Goal: Communication & Community: Answer question/provide support

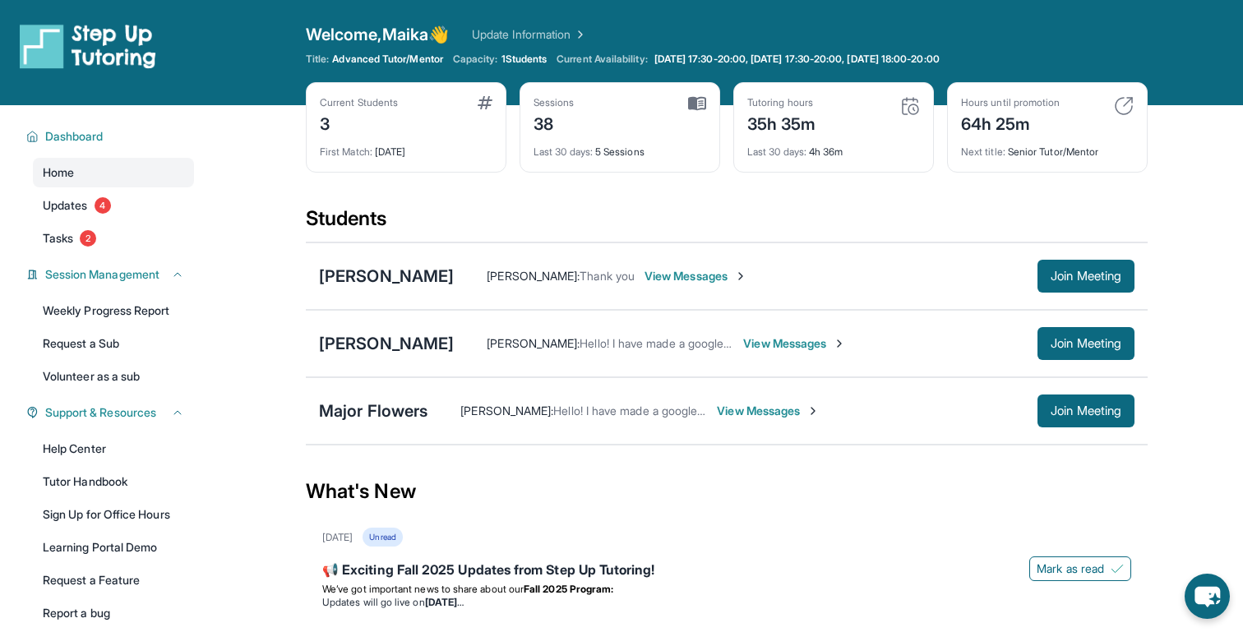
click at [763, 353] on div "[PERSON_NAME] : Hello! I have made a google calendar for easy access for parent…" at bounding box center [794, 343] width 681 height 33
click at [780, 340] on span "View Messages" at bounding box center [794, 343] width 103 height 16
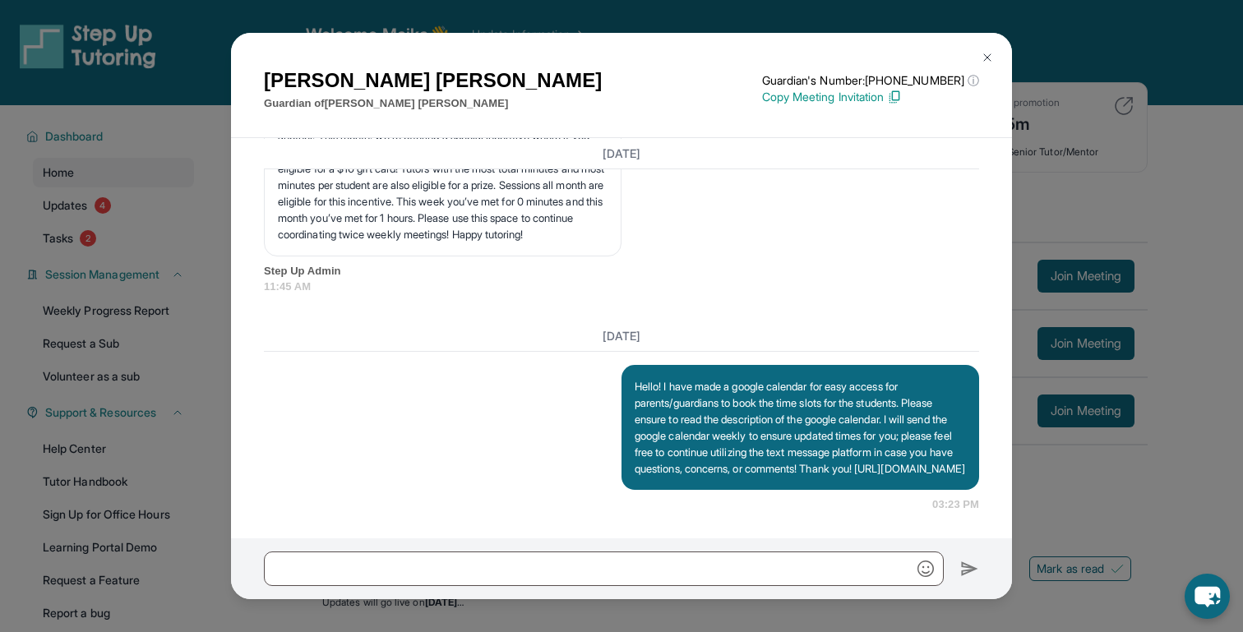
scroll to position [6487, 0]
click at [690, 551] on div at bounding box center [621, 568] width 781 height 61
click at [689, 551] on div at bounding box center [621, 568] width 781 height 61
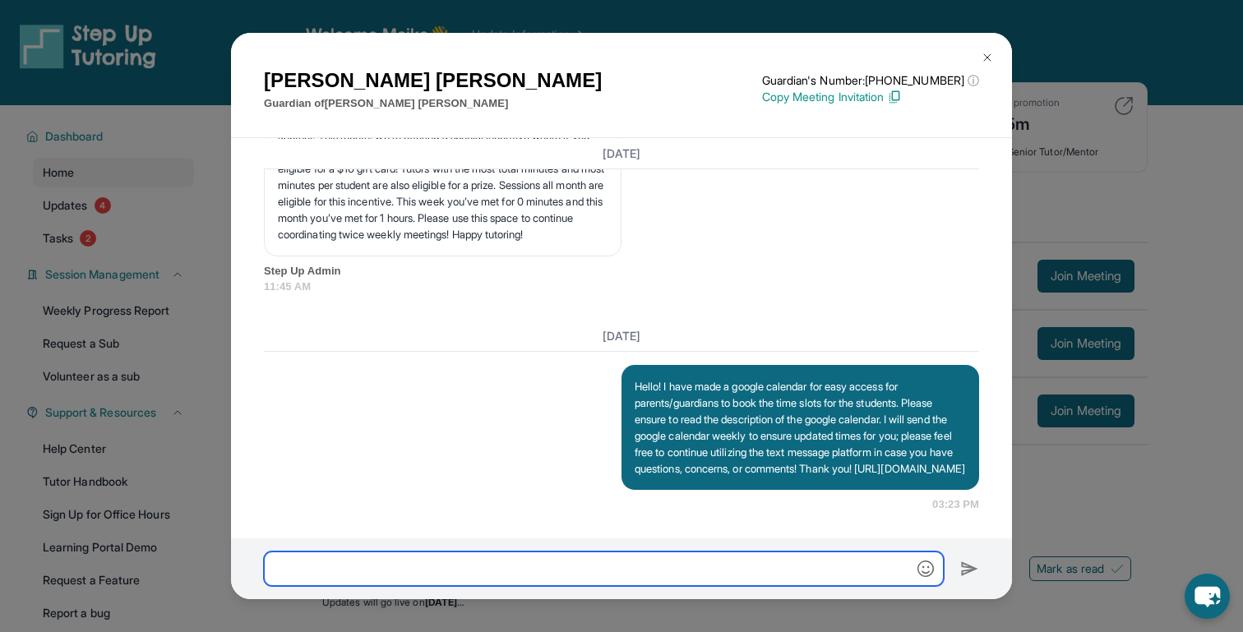
click at [689, 566] on input "text" at bounding box center [604, 569] width 680 height 35
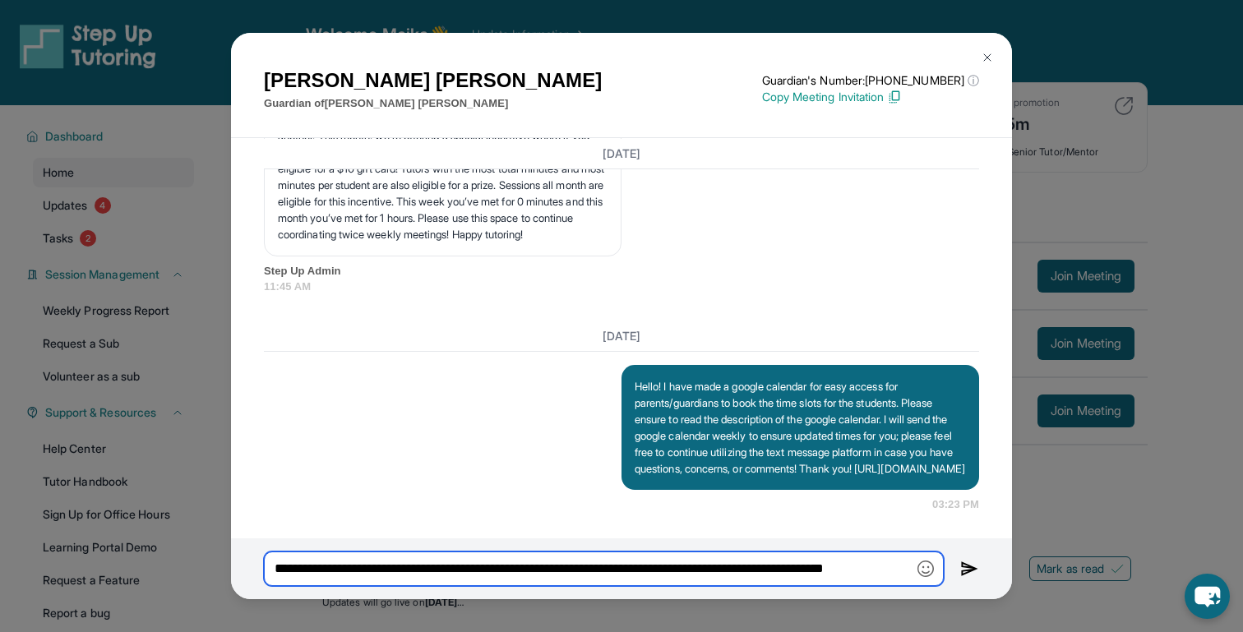
scroll to position [0, 49]
click at [697, 566] on input "**********" at bounding box center [604, 569] width 680 height 35
type input "**********"
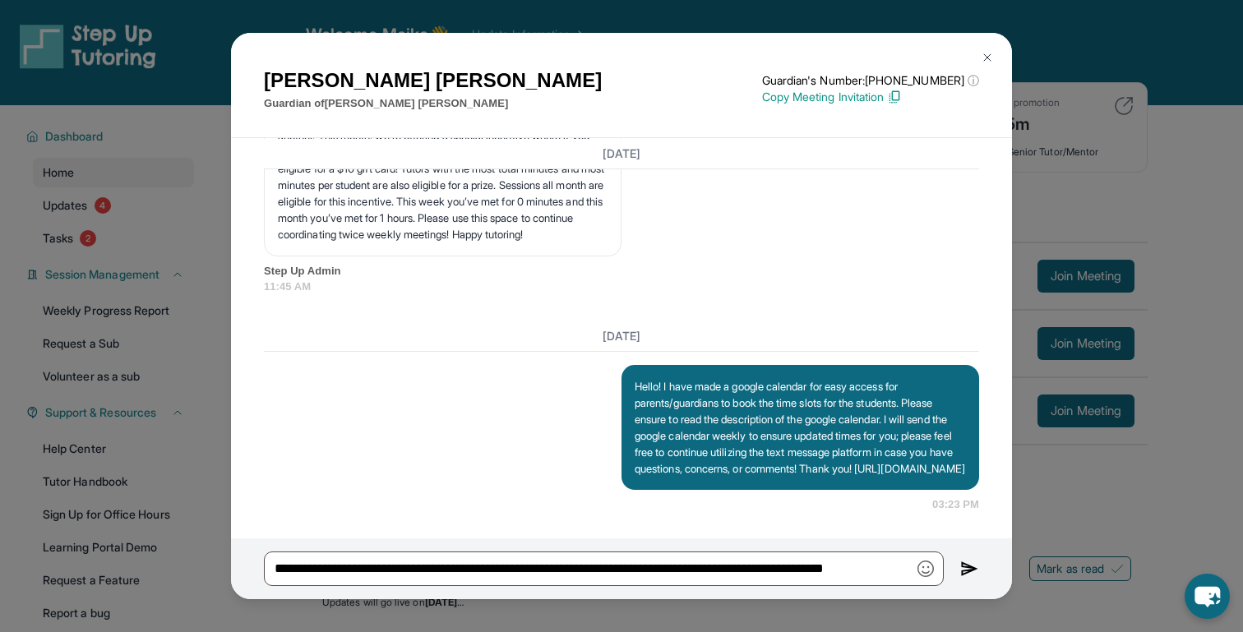
scroll to position [0, 0]
click at [976, 572] on img at bounding box center [969, 569] width 19 height 20
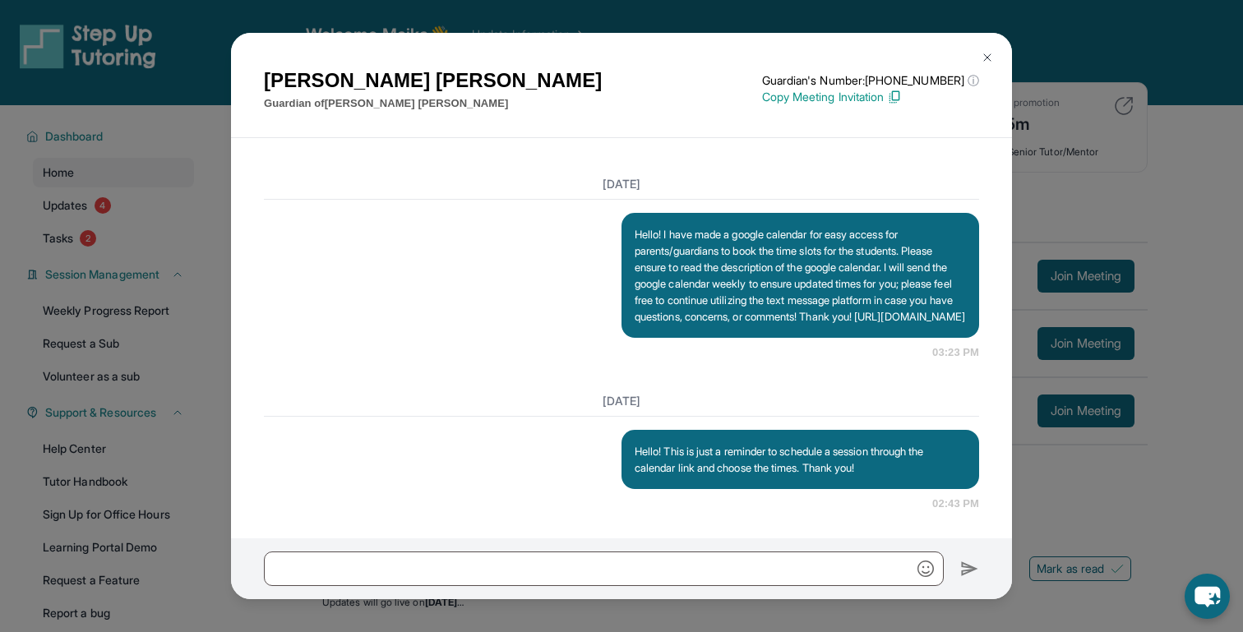
scroll to position [6639, 0]
click at [1096, 389] on div "[PERSON_NAME] Guardian of [PERSON_NAME] Guardian's Number: [PHONE_NUMBER] ⓘ Thi…" at bounding box center [621, 316] width 1243 height 632
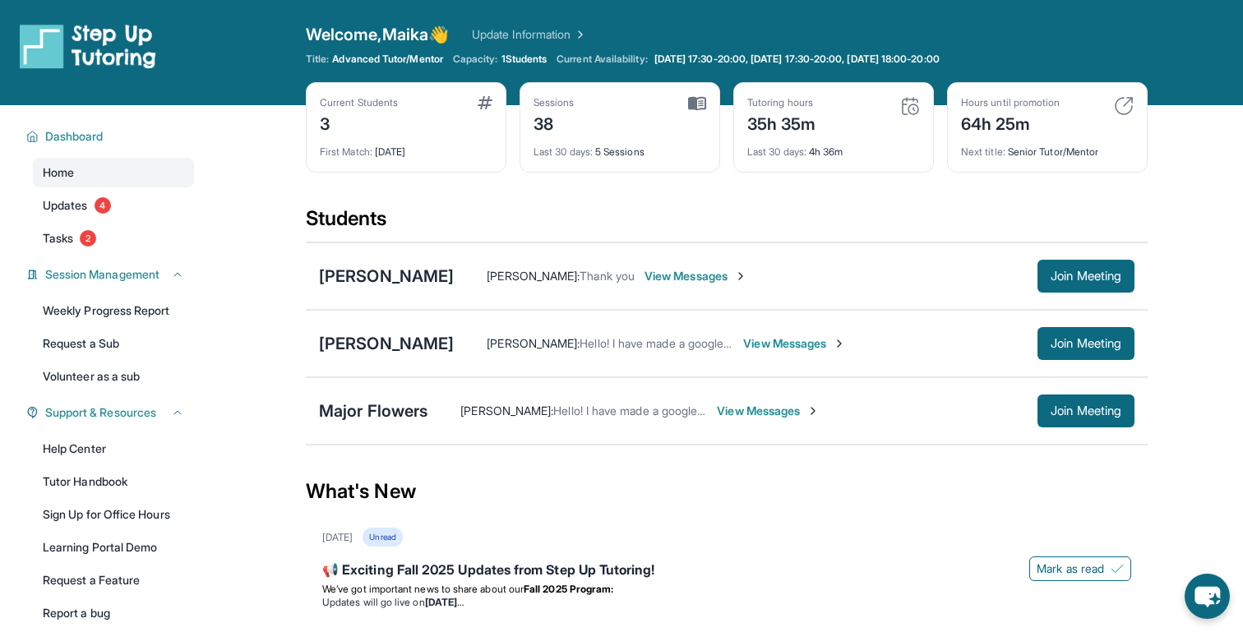
click at [757, 410] on span "View Messages" at bounding box center [768, 411] width 103 height 16
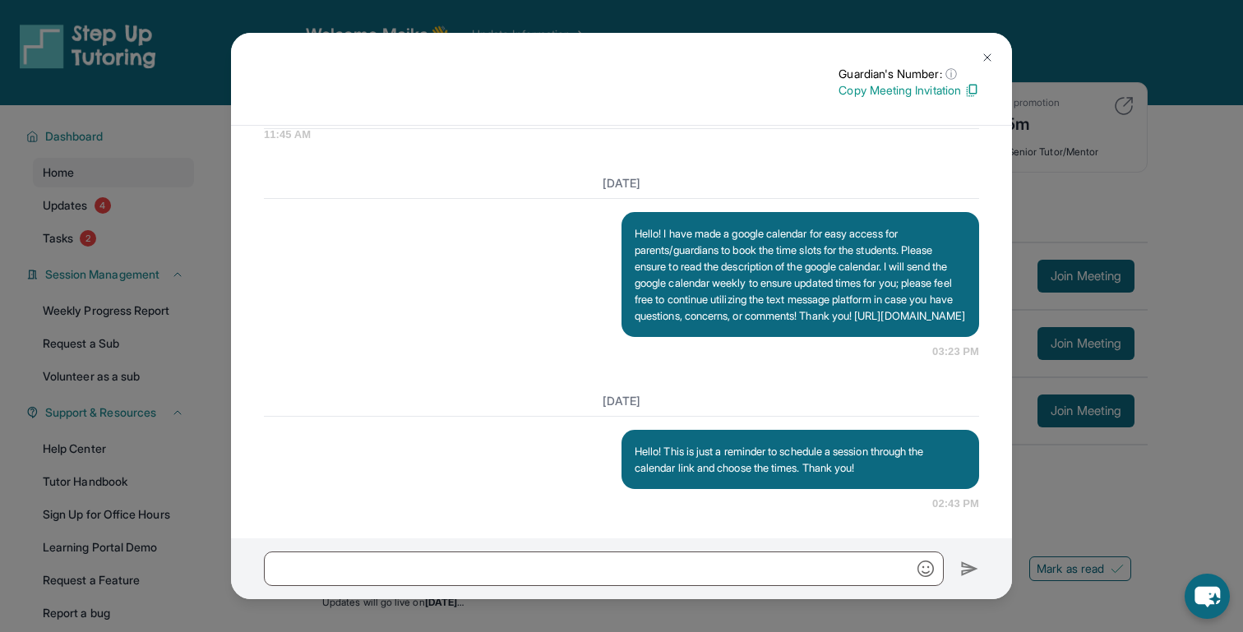
scroll to position [6337, 0]
click at [1168, 118] on div "Guardian's Number: ⓘ This isn't the guardian's real number — it's a private for…" at bounding box center [621, 316] width 1243 height 632
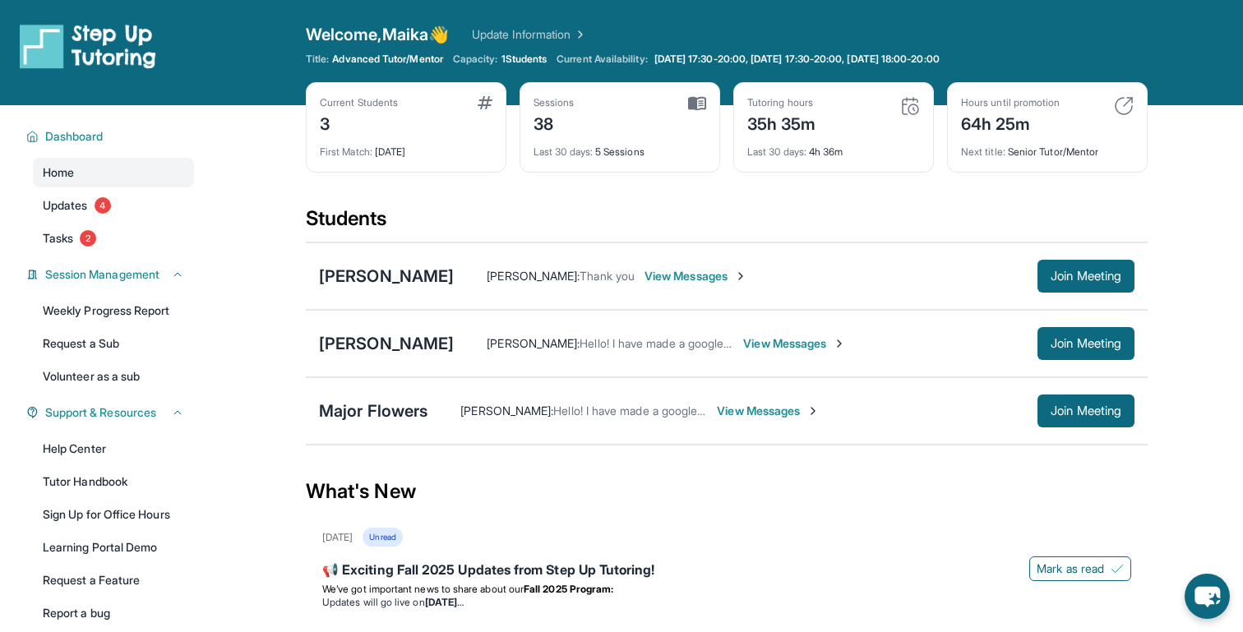
click at [793, 347] on span "View Messages" at bounding box center [794, 343] width 103 height 16
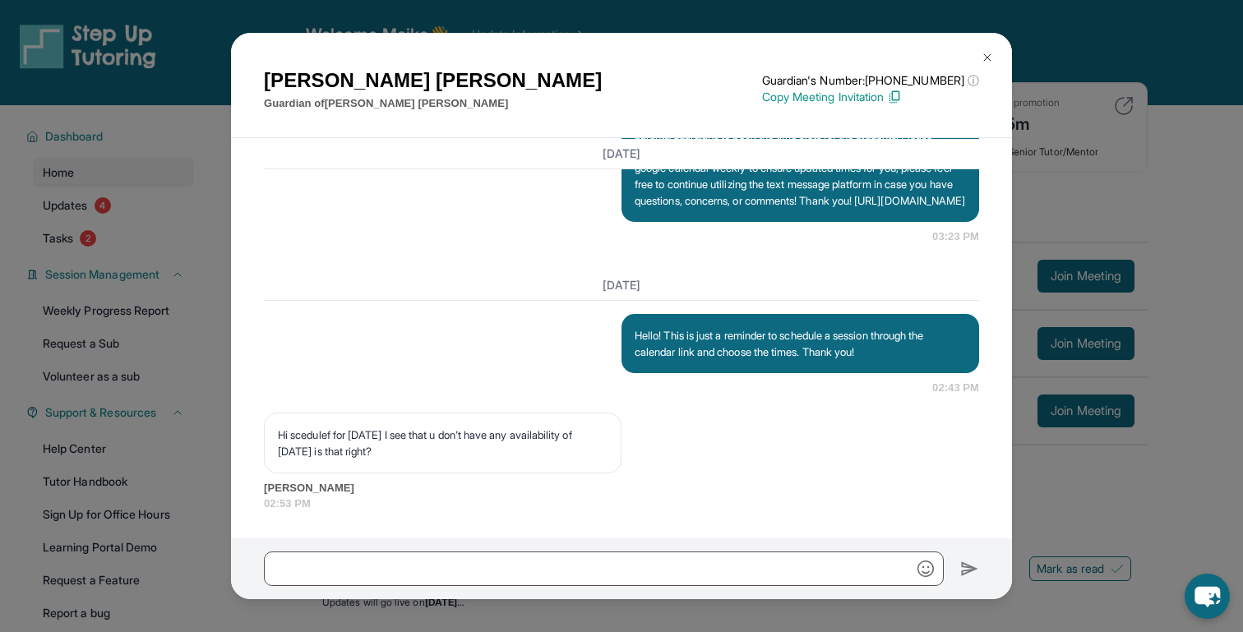
scroll to position [6755, 0]
click at [991, 59] on img at bounding box center [987, 57] width 13 height 13
